Goal: Information Seeking & Learning: Learn about a topic

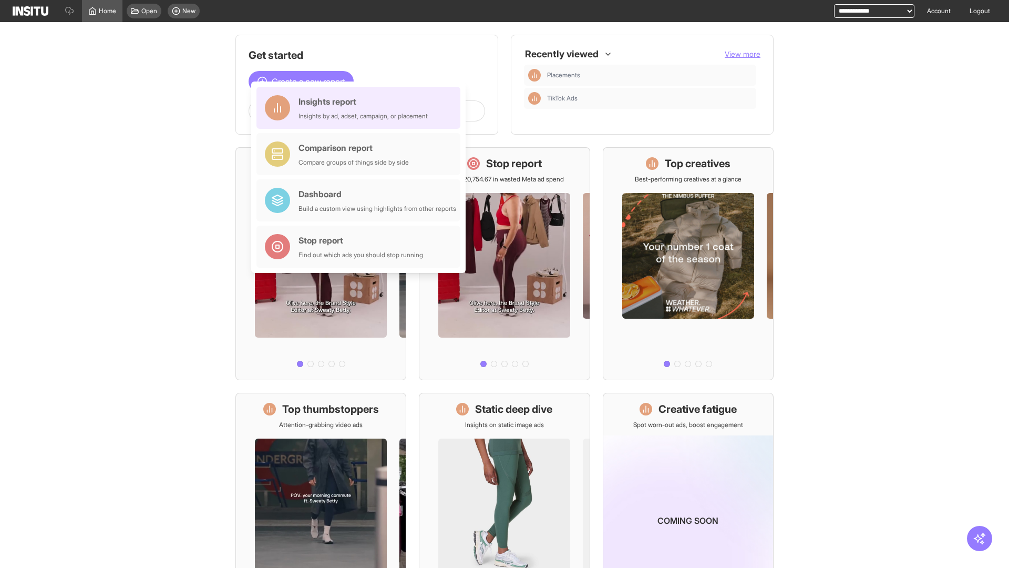
click at [361, 108] on div "Insights report Insights by ad, adset, campaign, or placement" at bounding box center [362, 107] width 129 height 25
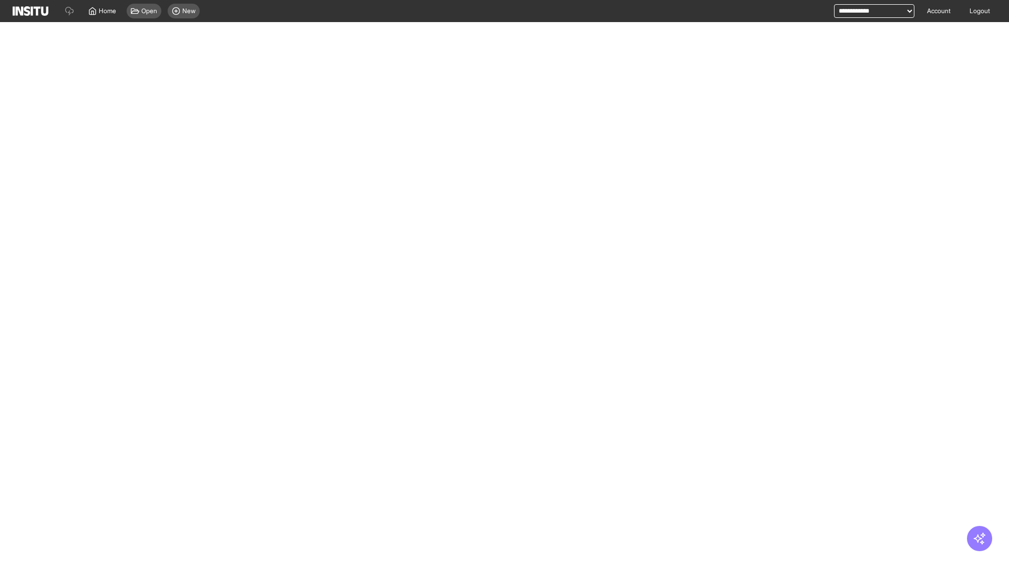
select select "**"
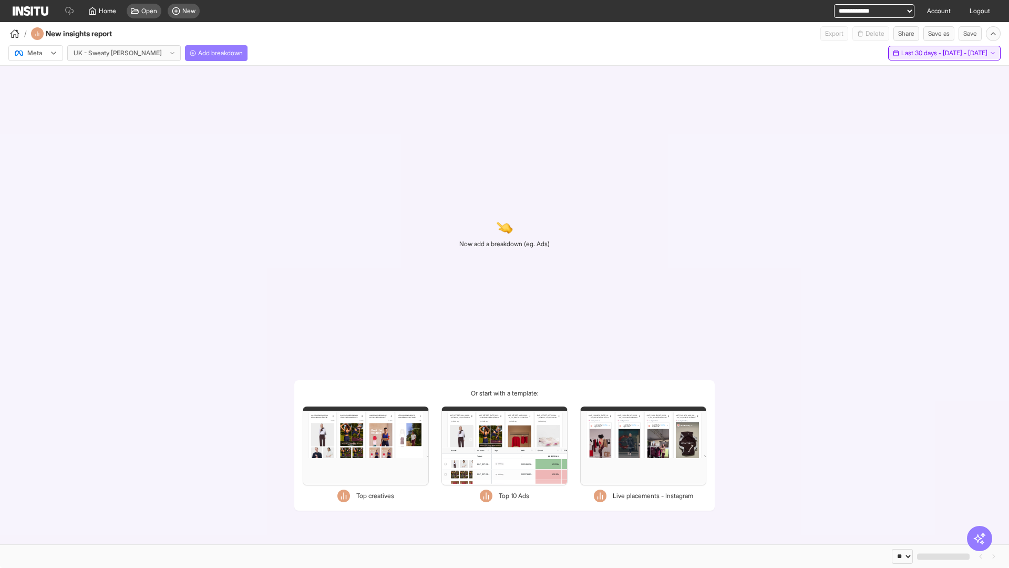
click at [921, 53] on span "Last 30 days - [DATE] - [DATE]" at bounding box center [944, 53] width 86 height 8
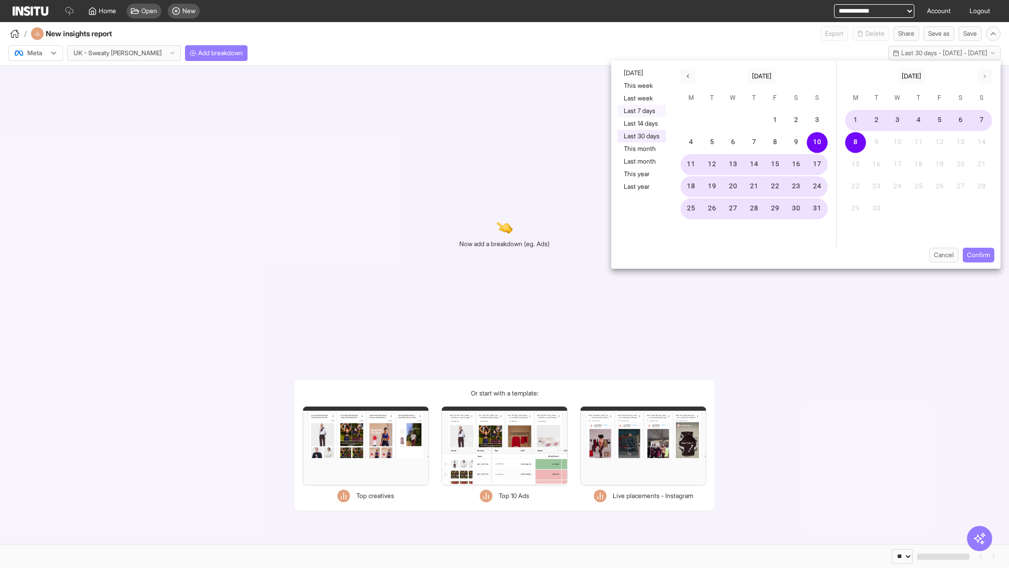
click at [641, 111] on button "Last 7 days" at bounding box center [641, 111] width 48 height 13
